Goal: Communication & Community: Connect with others

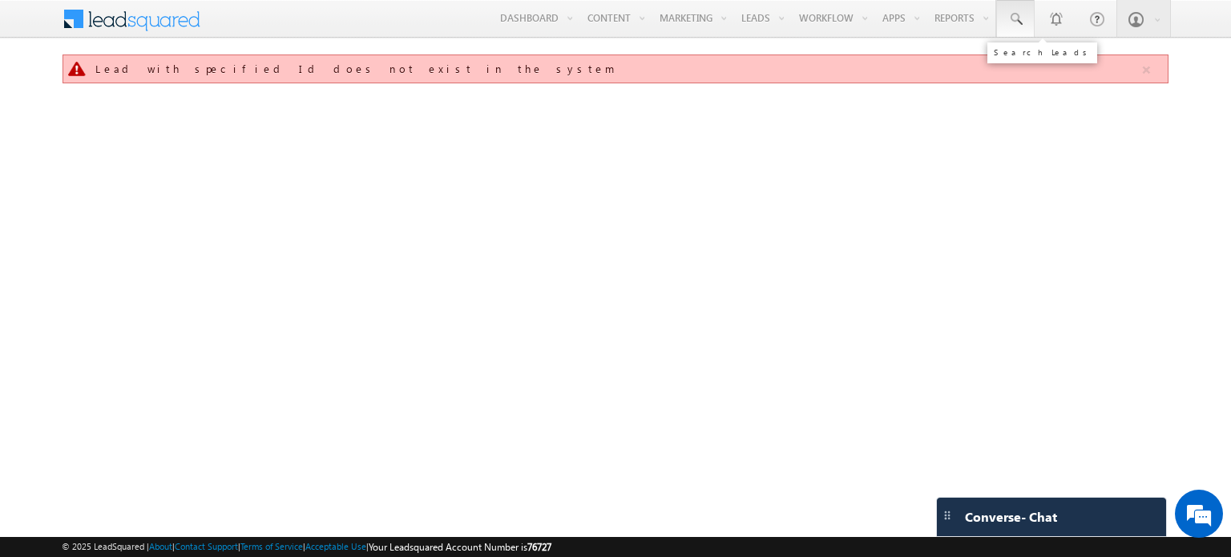
click at [1023, 25] on span at bounding box center [1016, 19] width 16 height 16
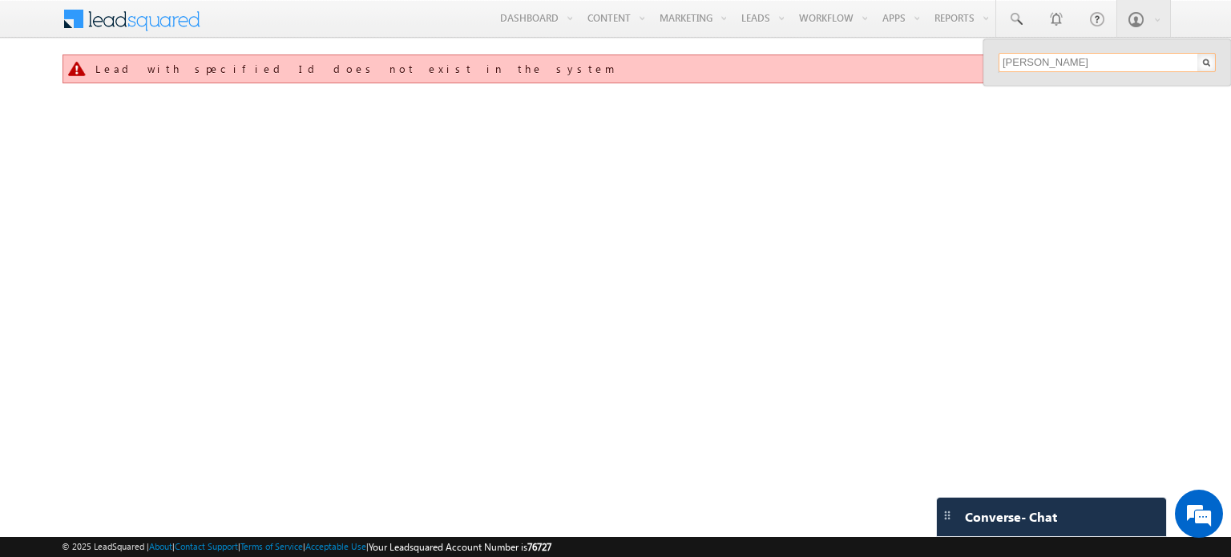
type input "nick"
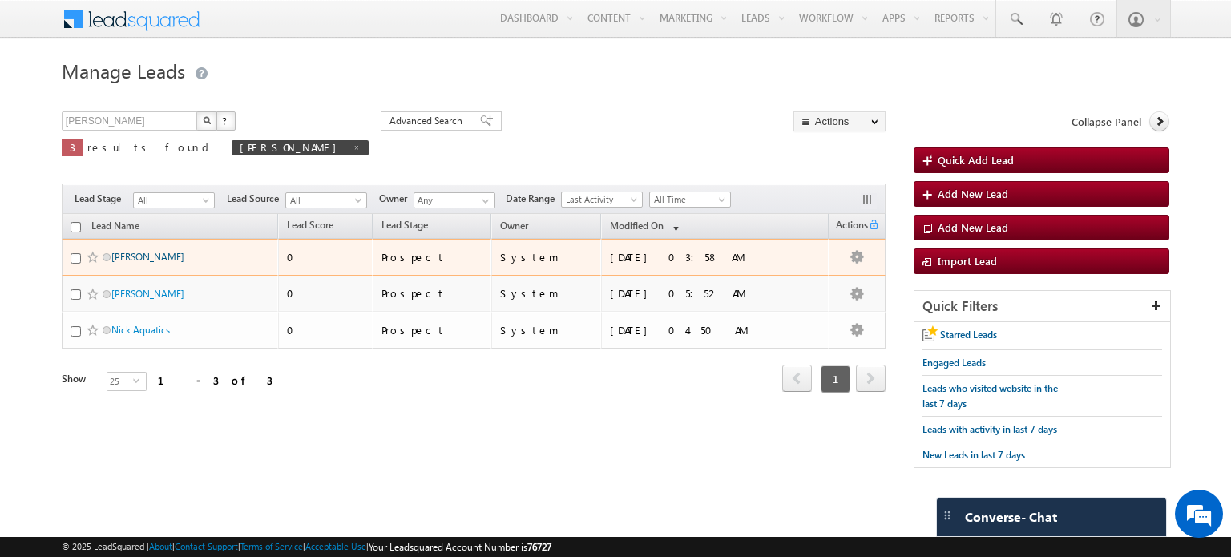
click at [122, 253] on link "[PERSON_NAME]" at bounding box center [147, 257] width 73 height 12
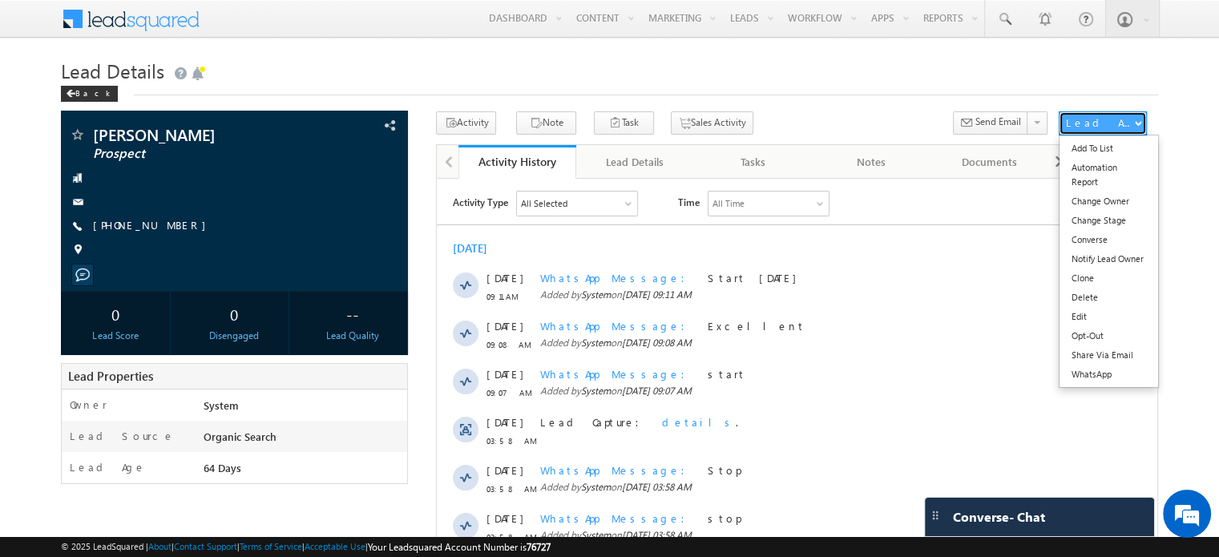
click at [1119, 123] on div "Lead Actions" at bounding box center [1100, 122] width 68 height 14
click at [1103, 369] on link "WhatsApp" at bounding box center [1109, 374] width 99 height 19
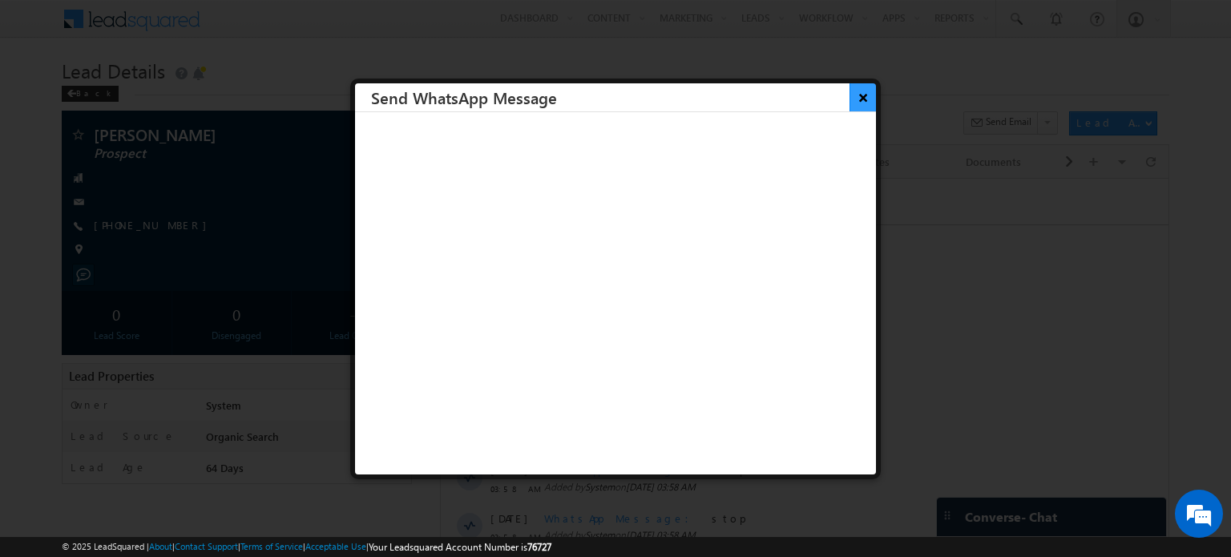
click at [852, 98] on button "×" at bounding box center [863, 97] width 26 height 28
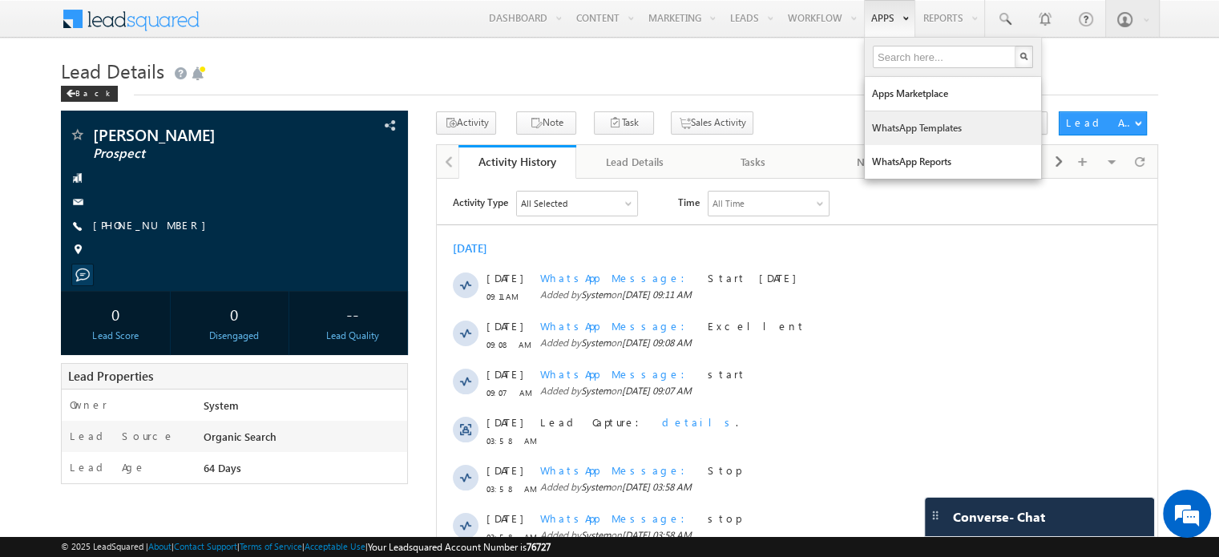
click at [907, 132] on link "WhatsApp Templates" at bounding box center [953, 128] width 176 height 34
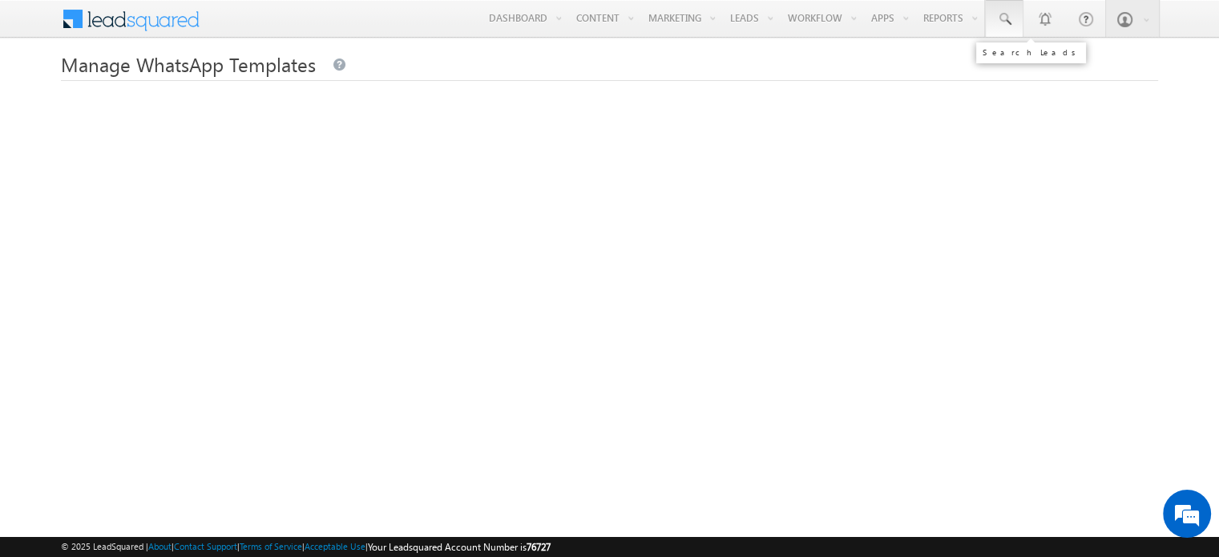
click at [1002, 21] on span at bounding box center [1004, 19] width 16 height 16
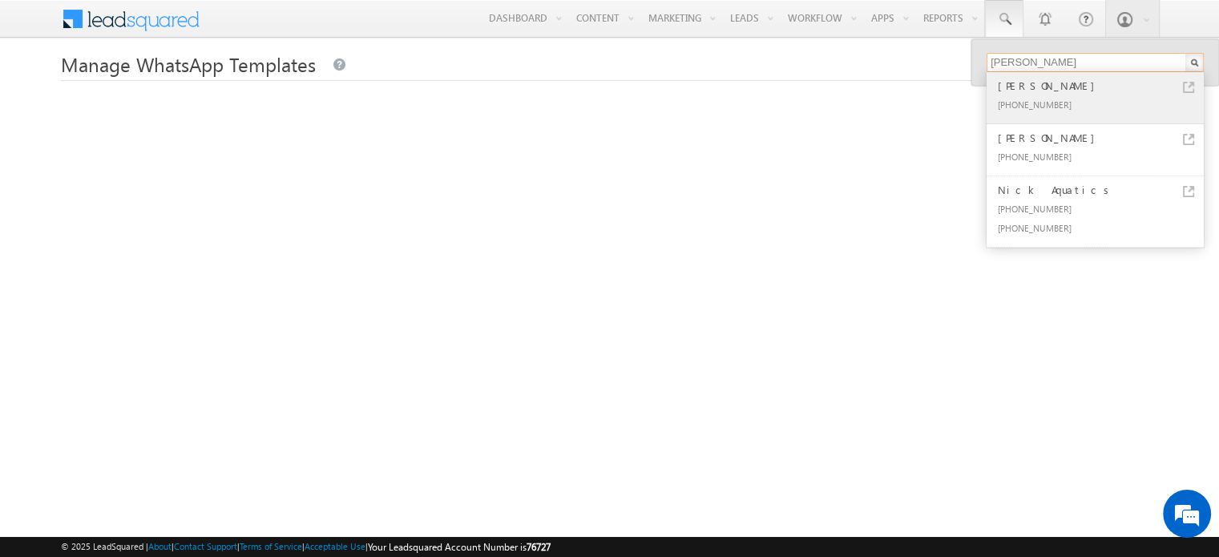
type input "nick"
click at [1014, 95] on div "[PHONE_NUMBER]" at bounding box center [1102, 104] width 215 height 19
